Goal: Navigation & Orientation: Find specific page/section

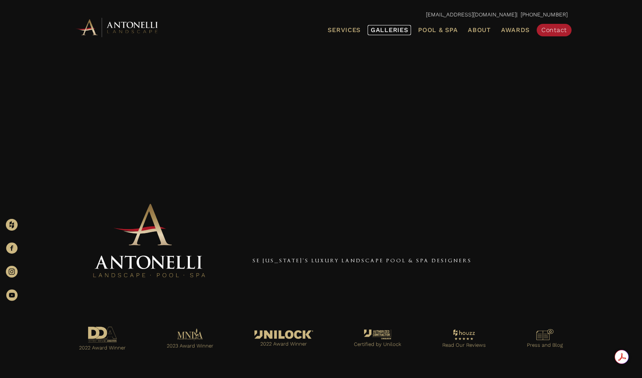
click at [393, 31] on span "Galleries" at bounding box center [388, 29] width 37 height 7
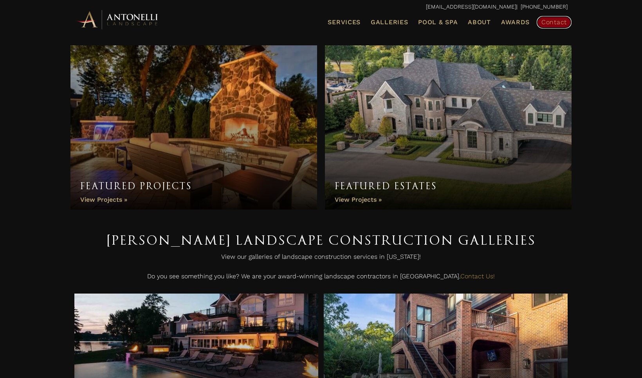
click at [554, 25] on span "Contact" at bounding box center [553, 21] width 25 height 7
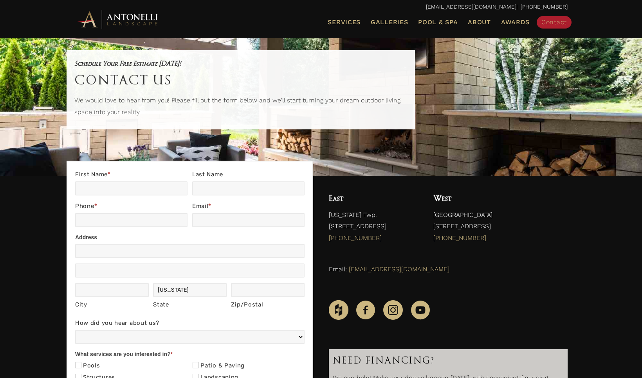
scroll to position [12, 0]
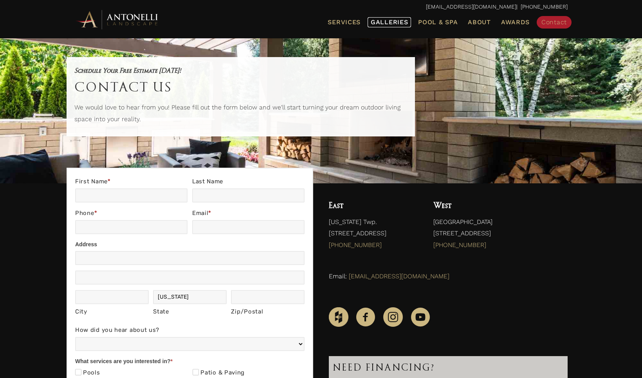
click at [395, 24] on span "Galleries" at bounding box center [388, 21] width 37 height 7
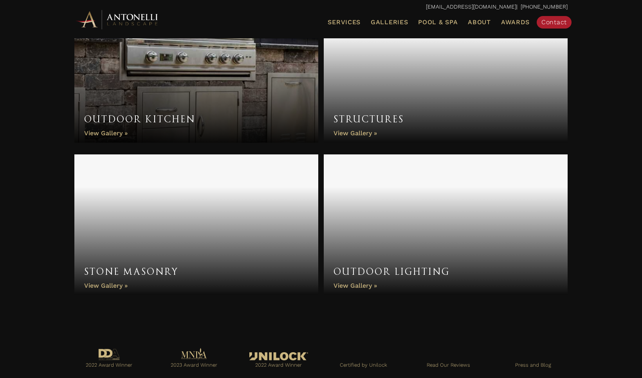
scroll to position [619, 0]
